Goal: Communication & Community: Answer question/provide support

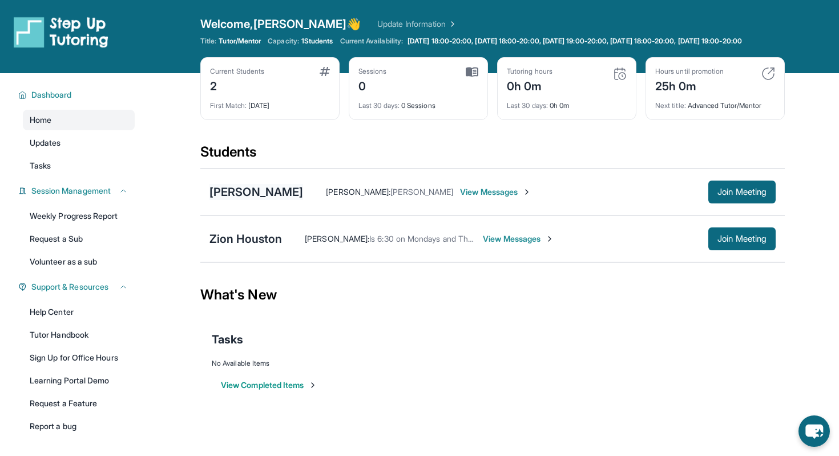
click at [253, 198] on div "[PERSON_NAME]" at bounding box center [257, 192] width 94 height 16
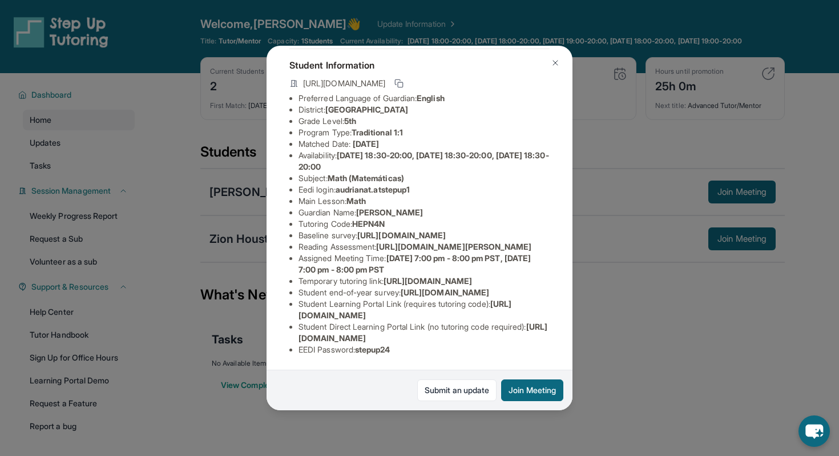
scroll to position [184, 0]
click at [647, 336] on div "[PERSON_NAME] Guardian: [PERSON_NAME] Student Information [URL][DOMAIN_NAME] Pr…" at bounding box center [419, 228] width 839 height 456
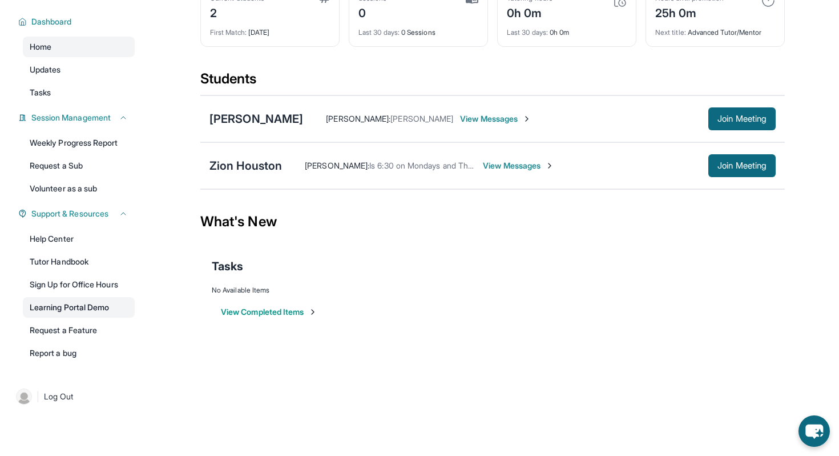
scroll to position [75, 0]
click at [96, 240] on link "Help Center" at bounding box center [79, 238] width 112 height 21
click at [471, 124] on span "View Messages" at bounding box center [495, 118] width 71 height 11
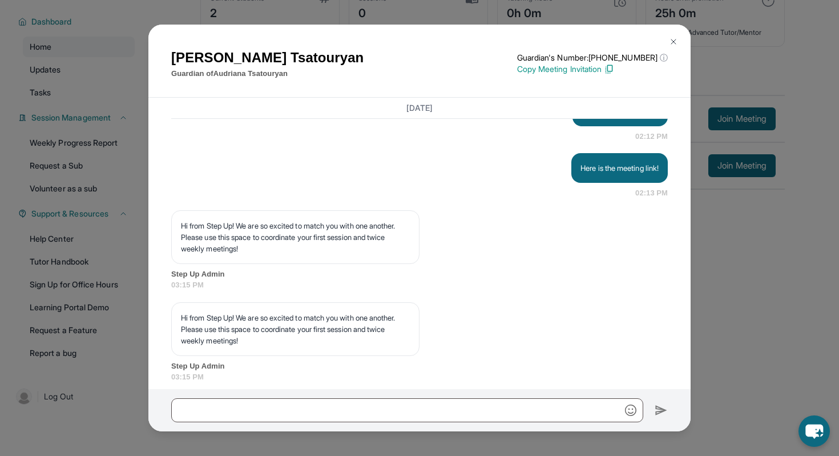
scroll to position [1117, 0]
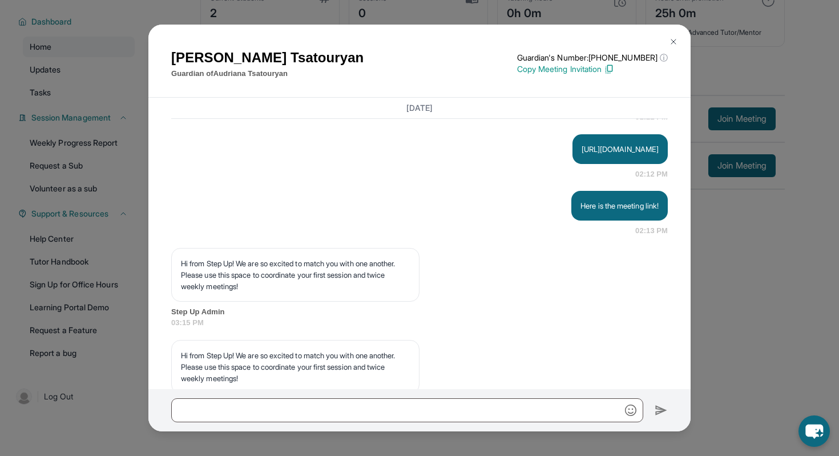
click at [720, 211] on div "Ani Tsatouryan Guardian of Audriana Tsatouryan Guardian's Number: +16283484657 …" at bounding box center [419, 228] width 839 height 456
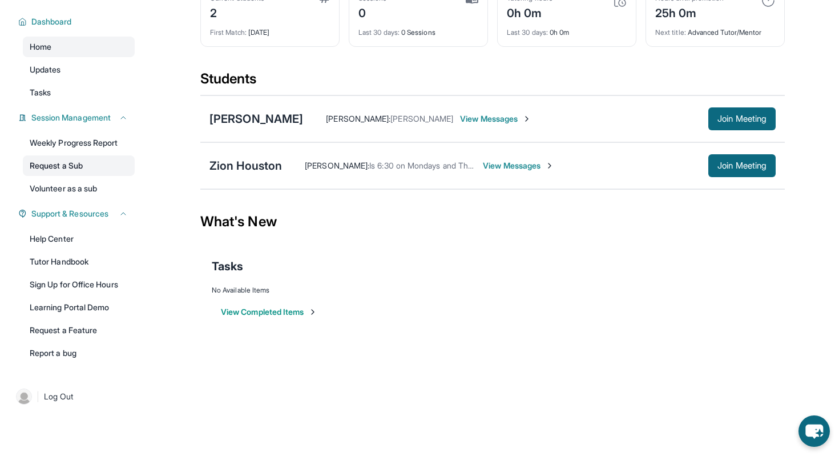
click at [64, 174] on link "Request a Sub" at bounding box center [79, 165] width 112 height 21
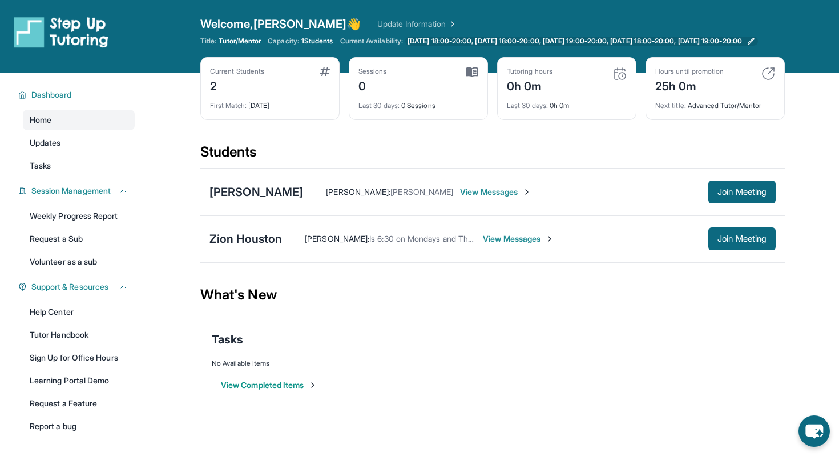
click at [438, 44] on span "Monday 18:00-20:00, Tuesday 18:00-20:00, Wednesday 19:00-20:00, Thursday 18:00-…" at bounding box center [575, 41] width 335 height 9
drag, startPoint x: 325, startPoint y: 191, endPoint x: 208, endPoint y: 190, distance: 116.5
click at [208, 190] on div "Audriana Tsatouryan Ani Tsatouryan : Ty View Messages Join Meeting" at bounding box center [492, 191] width 585 height 47
copy div "[PERSON_NAME]"
click at [324, 301] on div "What's New" at bounding box center [492, 294] width 585 height 50
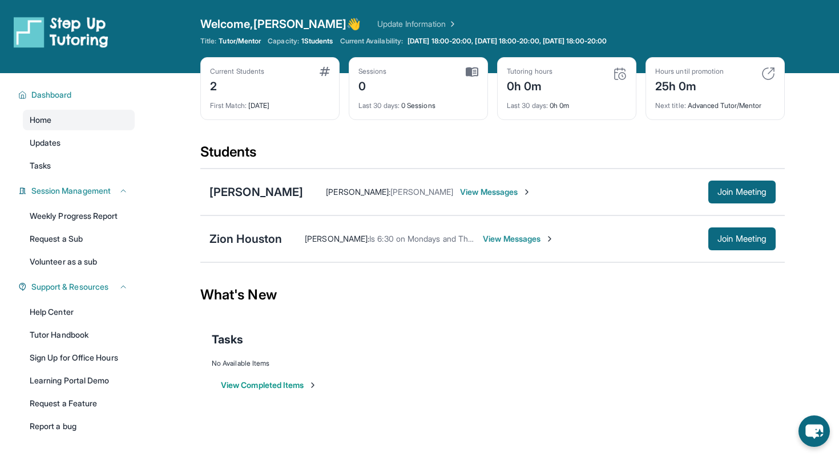
click at [460, 192] on span "View Messages" at bounding box center [495, 191] width 71 height 11
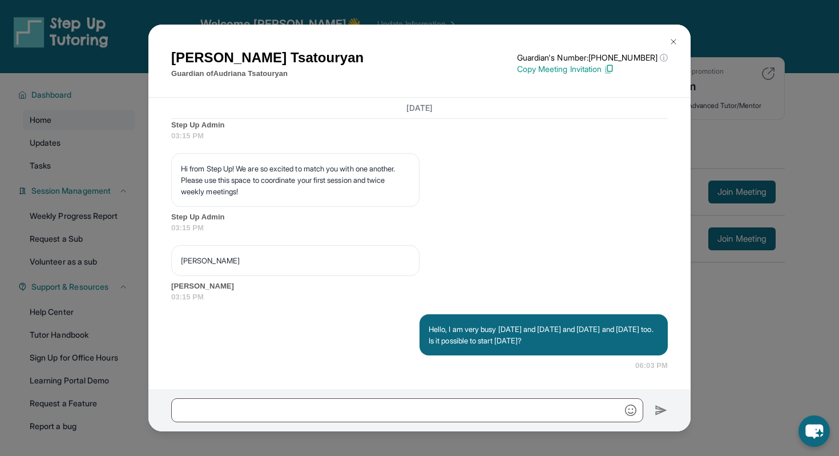
scroll to position [1349, 0]
click at [715, 227] on div "Ani Tsatouryan Guardian of Audriana Tsatouryan Guardian's Number: +16283484657 …" at bounding box center [419, 228] width 839 height 456
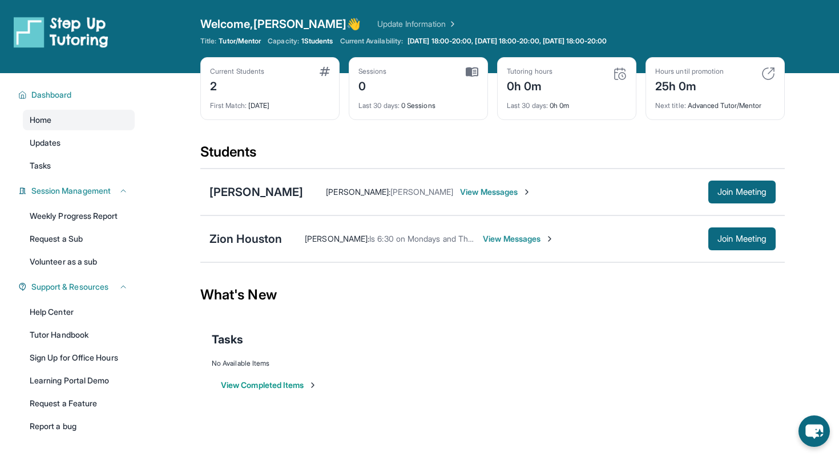
click at [527, 233] on span "View Messages" at bounding box center [518, 238] width 71 height 11
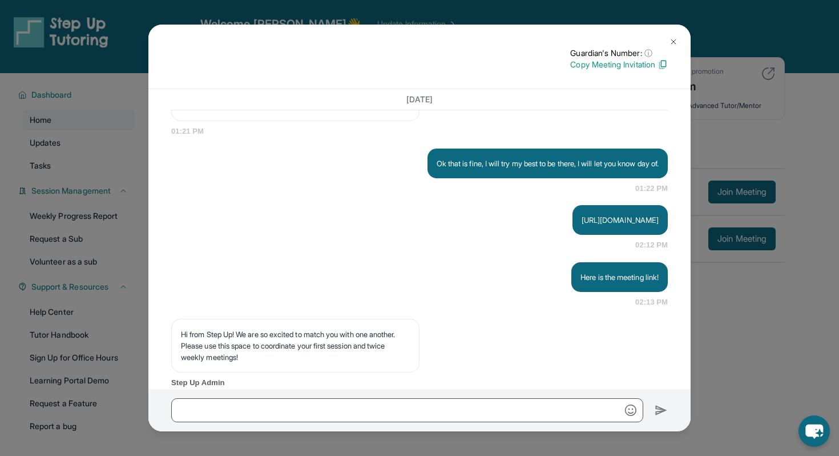
scroll to position [318, 0]
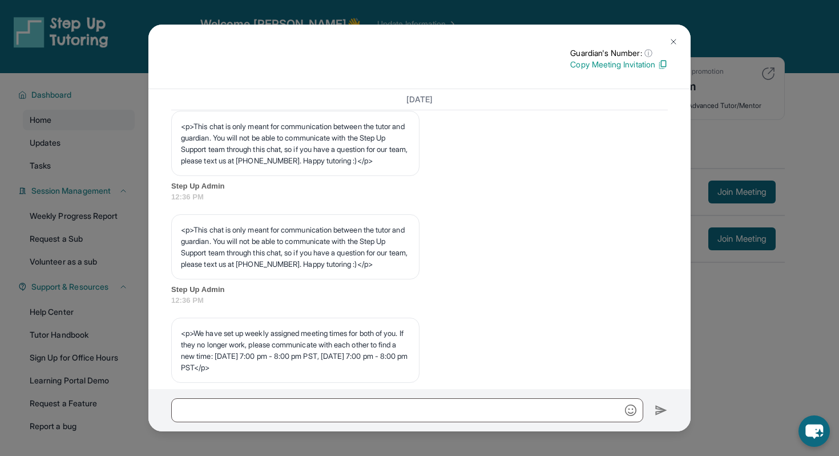
click at [756, 244] on div "Guardian's Number: ⓘ This isn't the guardian's real number — it's a private for…" at bounding box center [419, 228] width 839 height 456
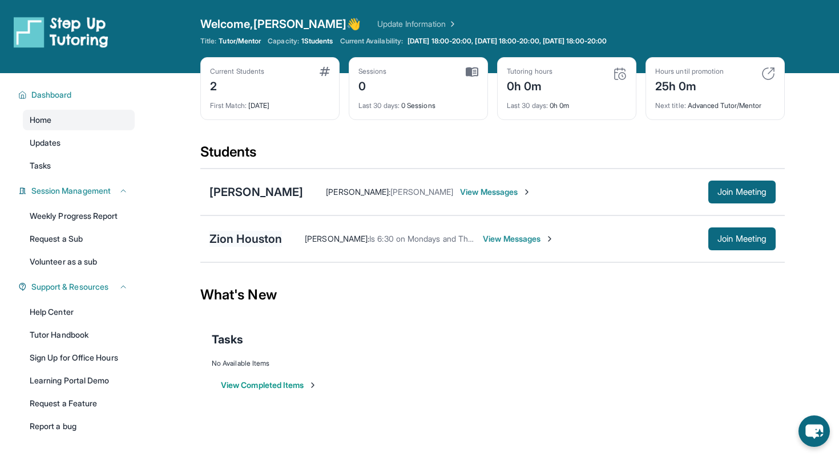
click at [264, 237] on div "Zion Houston" at bounding box center [246, 239] width 72 height 16
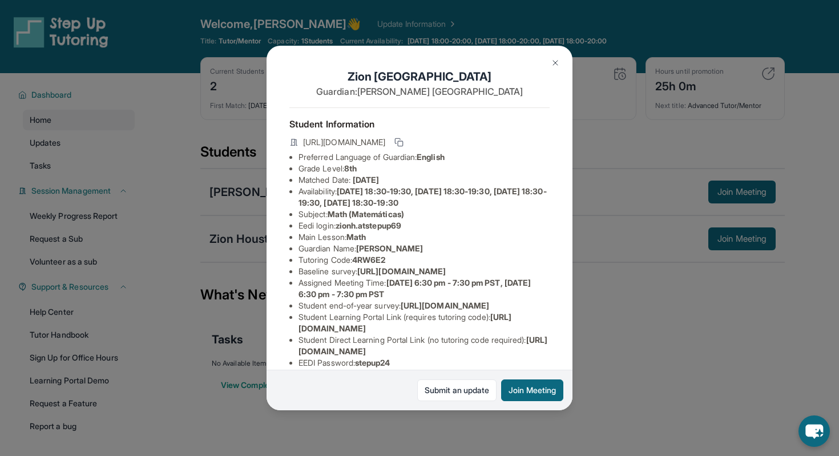
click at [605, 377] on div "Zion Houston Guardian: Felicia Houston Student Information https://student-port…" at bounding box center [419, 228] width 839 height 456
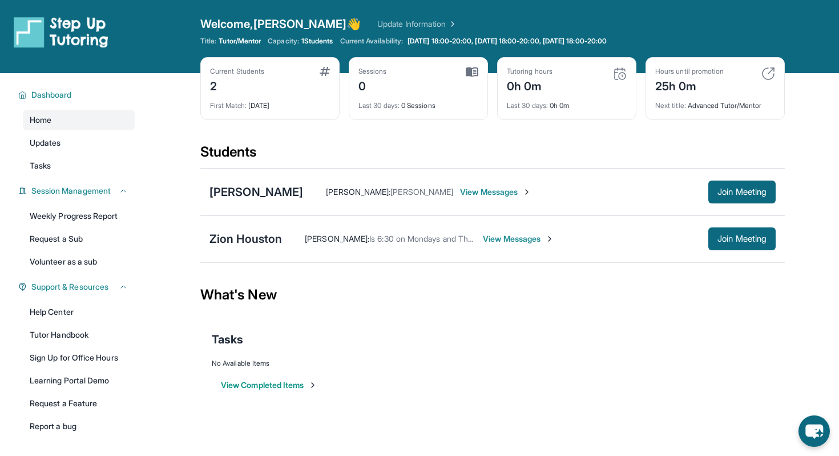
click at [526, 233] on span "View Messages" at bounding box center [518, 238] width 71 height 11
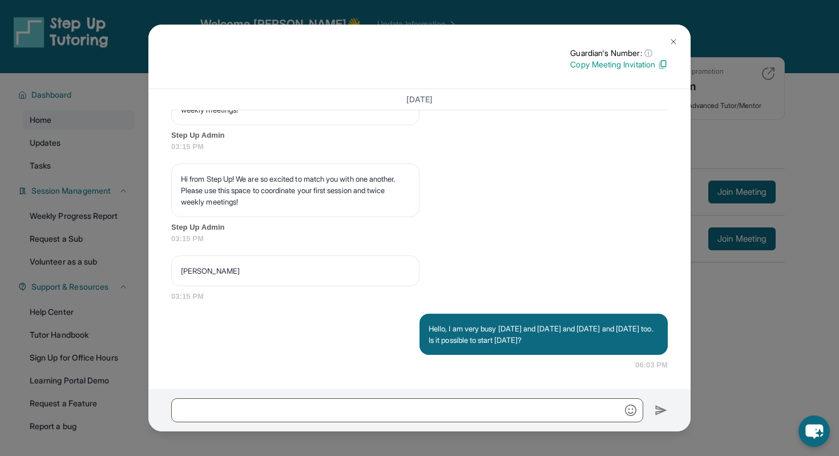
scroll to position [1307, 0]
click at [738, 265] on div "Guardian's Number: ⓘ This isn't the guardian's real number — it's a private for…" at bounding box center [419, 228] width 839 height 456
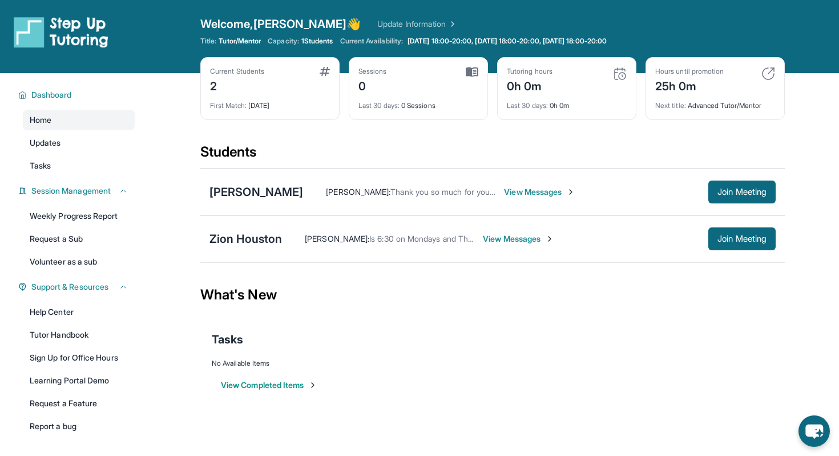
click at [516, 240] on span "View Messages" at bounding box center [518, 238] width 71 height 11
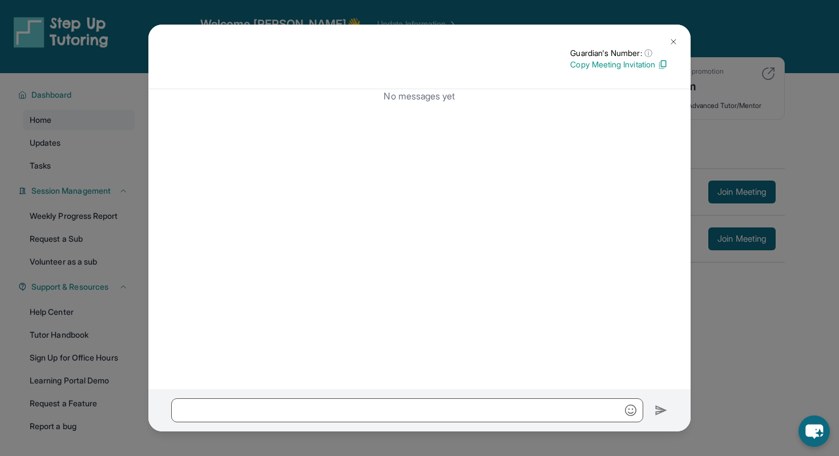
click at [646, 65] on p "Copy Meeting Invitation" at bounding box center [619, 64] width 98 height 11
click at [780, 337] on div "Guardian's Number: ⓘ This isn't the guardian's real number — it's a private for…" at bounding box center [419, 228] width 839 height 456
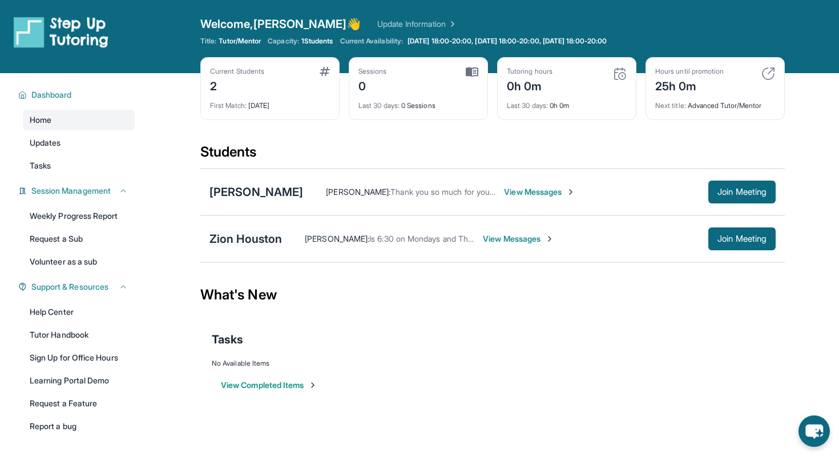
click at [223, 240] on div "Zion Houston" at bounding box center [246, 239] width 72 height 16
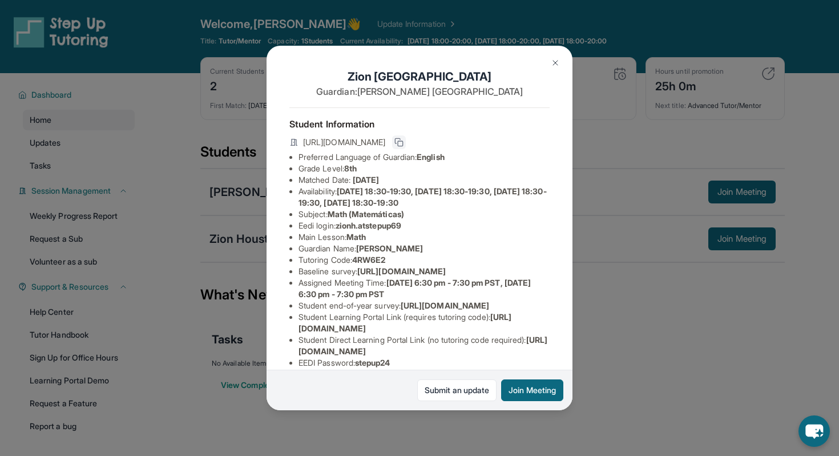
click at [404, 144] on icon at bounding box center [398, 142] width 9 height 9
click at [628, 189] on div "Zion Houston Guardian: Felicia Houston Student Information https://student-port…" at bounding box center [419, 228] width 839 height 456
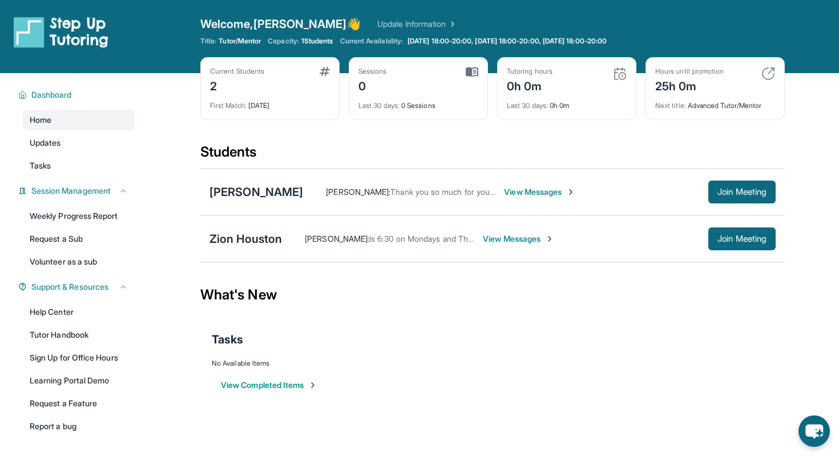
click at [526, 235] on span "View Messages" at bounding box center [518, 238] width 71 height 11
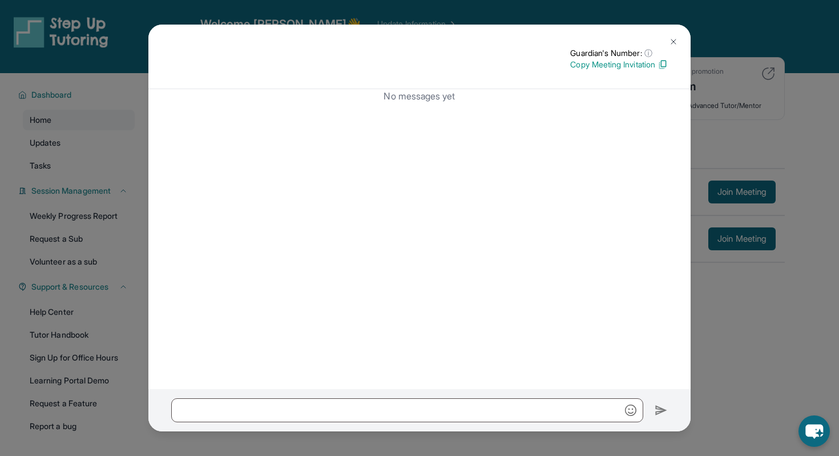
click at [431, 393] on div at bounding box center [419, 410] width 542 height 42
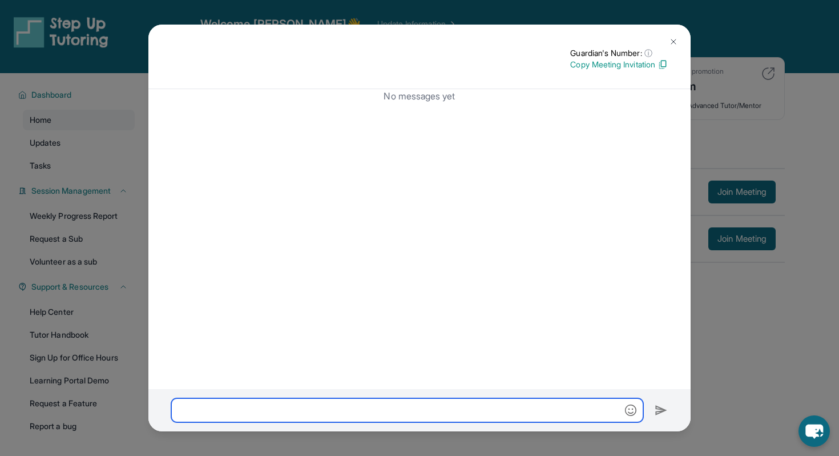
click at [422, 404] on input "text" at bounding box center [407, 410] width 472 height 24
click at [340, 408] on input "**********" at bounding box center [407, 410] width 472 height 24
click at [390, 408] on input "**********" at bounding box center [407, 410] width 472 height 24
paste input "**********"
click at [505, 410] on input "**********" at bounding box center [407, 410] width 472 height 24
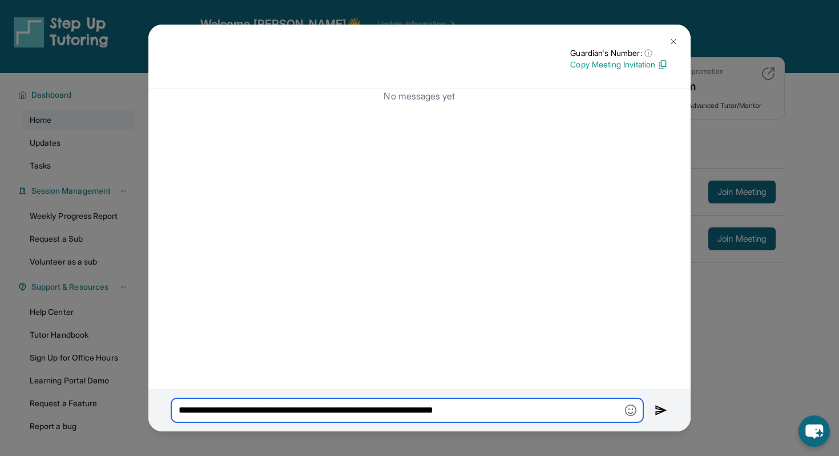
type input "**********"
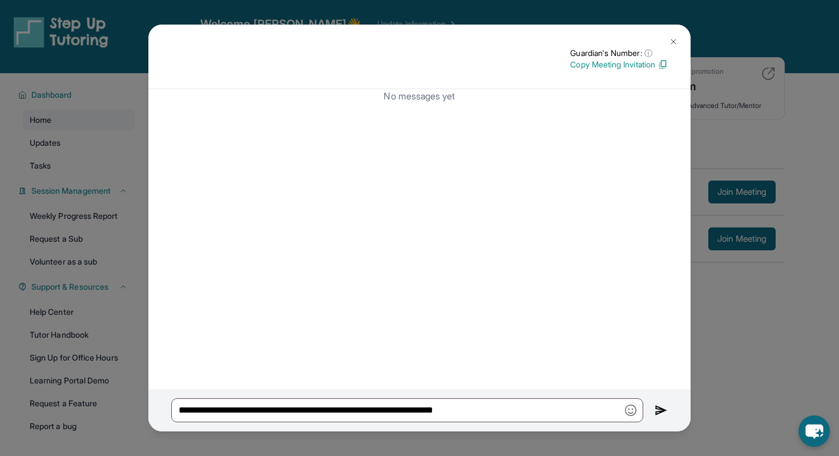
click at [659, 408] on img at bounding box center [661, 410] width 13 height 14
click at [666, 412] on img at bounding box center [661, 410] width 13 height 14
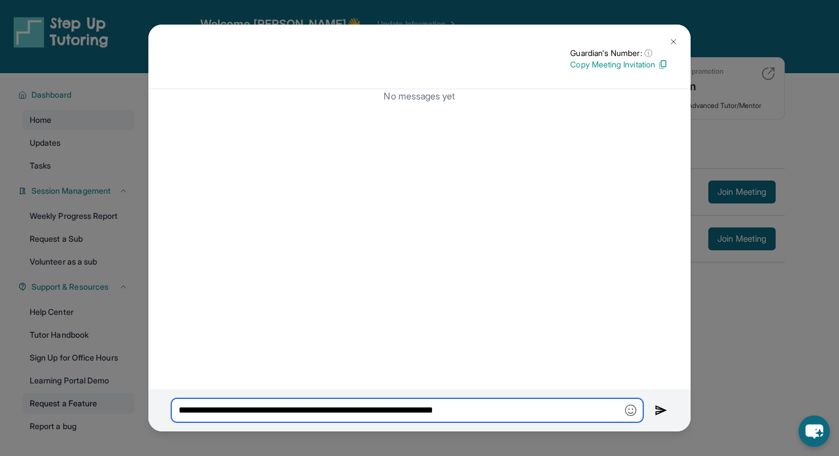
drag, startPoint x: 559, startPoint y: 412, endPoint x: 103, endPoint y: 408, distance: 456.1
click at [103, 408] on div "**********" at bounding box center [419, 228] width 839 height 456
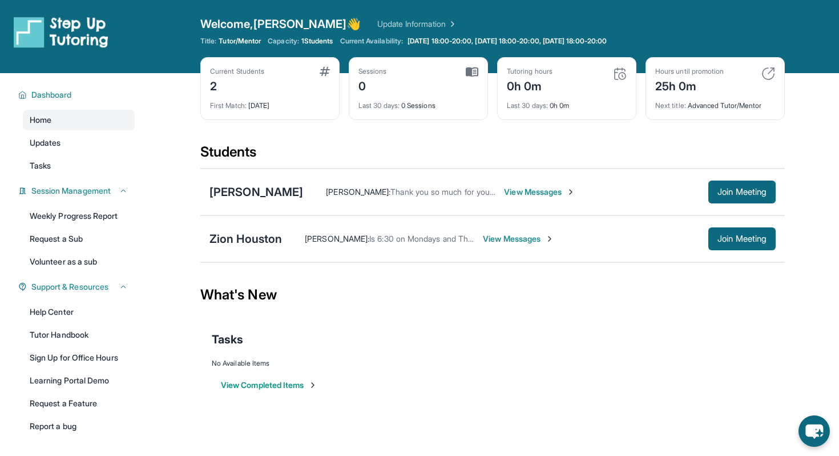
click at [507, 240] on span "View Messages" at bounding box center [518, 238] width 71 height 11
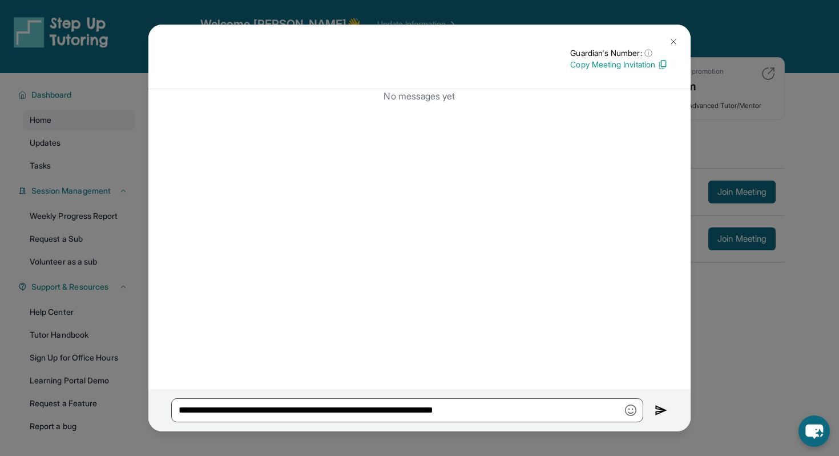
click at [724, 102] on div "**********" at bounding box center [419, 228] width 839 height 456
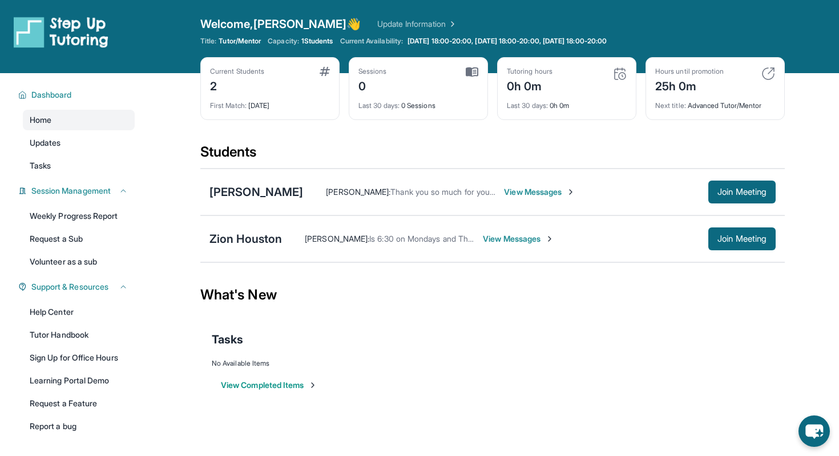
click at [544, 191] on span "View Messages" at bounding box center [539, 191] width 71 height 11
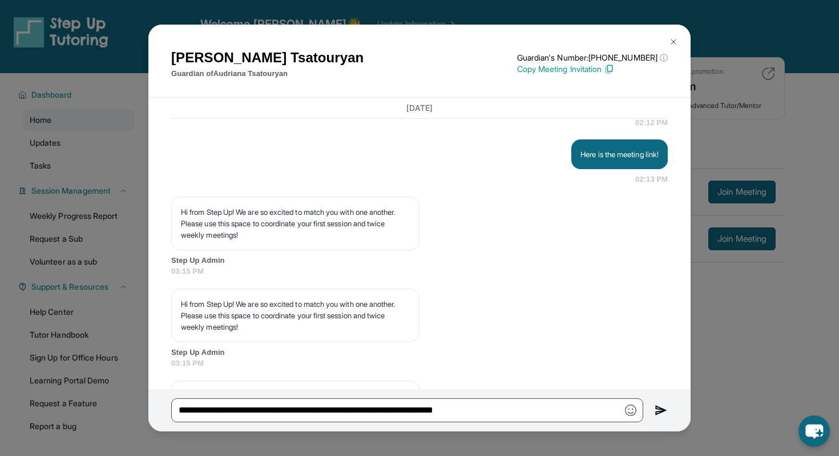
scroll to position [1145, 0]
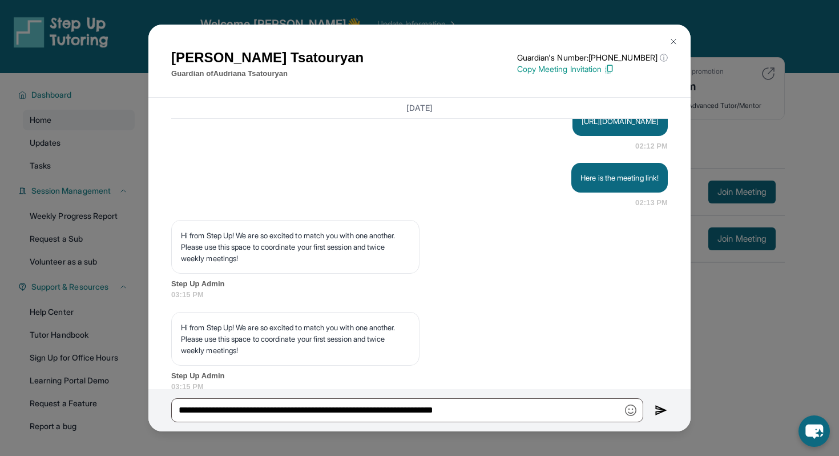
click at [706, 146] on div "Ani Tsatouryan Guardian of Audriana Tsatouryan Guardian's Number: +16283484657 …" at bounding box center [419, 228] width 839 height 456
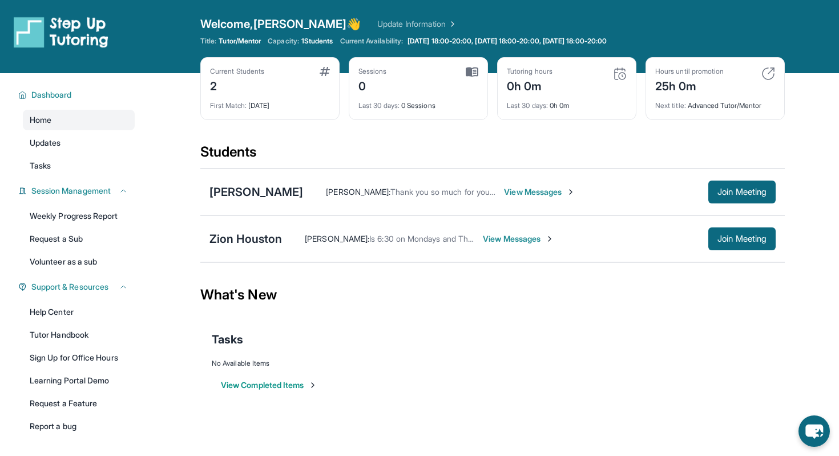
click at [513, 242] on span "View Messages" at bounding box center [518, 238] width 71 height 11
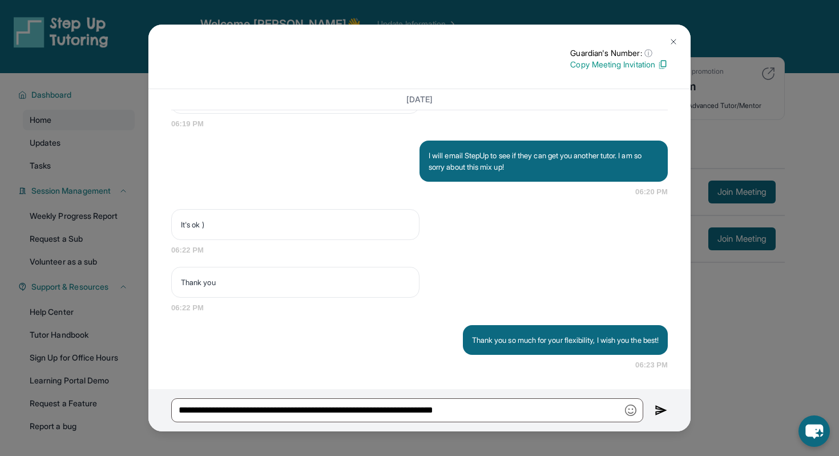
scroll to position [1790, 0]
click at [662, 414] on img at bounding box center [661, 410] width 13 height 14
click at [678, 38] on img at bounding box center [673, 41] width 9 height 9
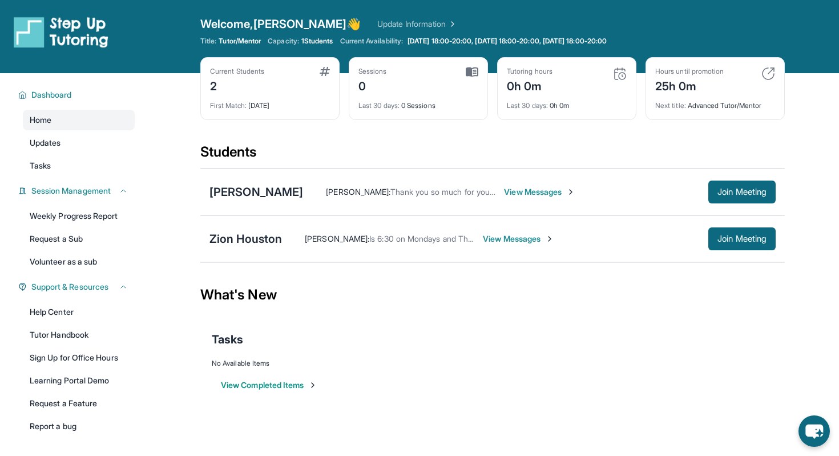
click at [510, 236] on span "View Messages" at bounding box center [518, 238] width 71 height 11
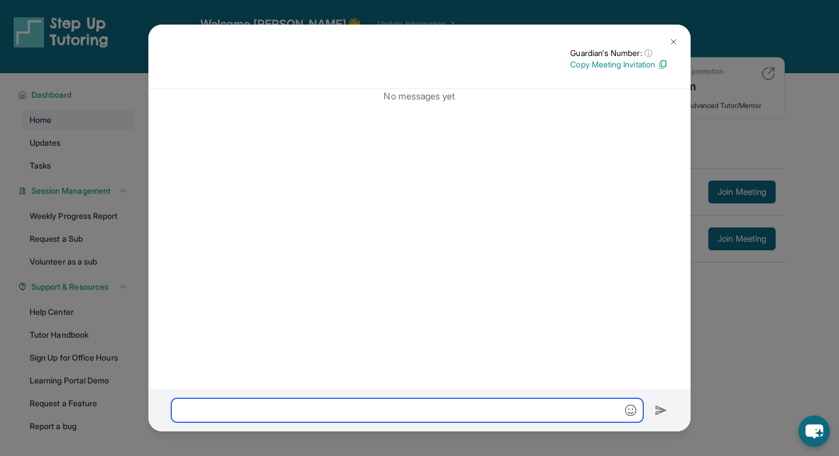
click at [350, 416] on input "text" at bounding box center [407, 410] width 472 height 24
paste input "**********"
type input "**********"
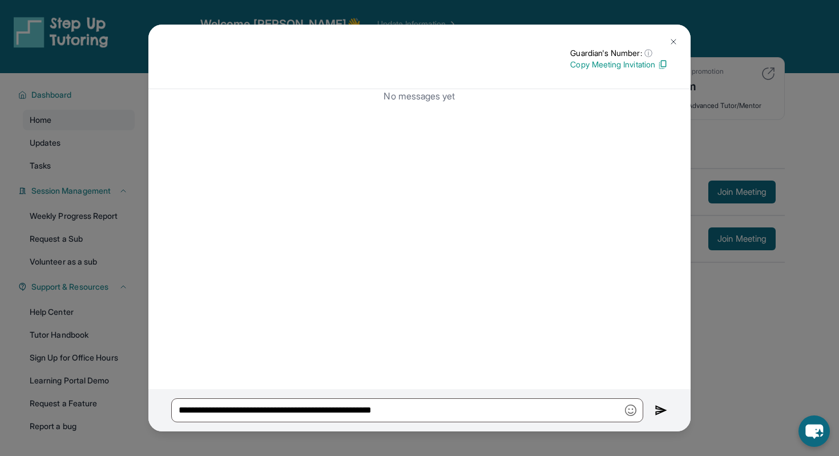
click at [676, 38] on img at bounding box center [673, 41] width 9 height 9
